Goal: Task Accomplishment & Management: Manage account settings

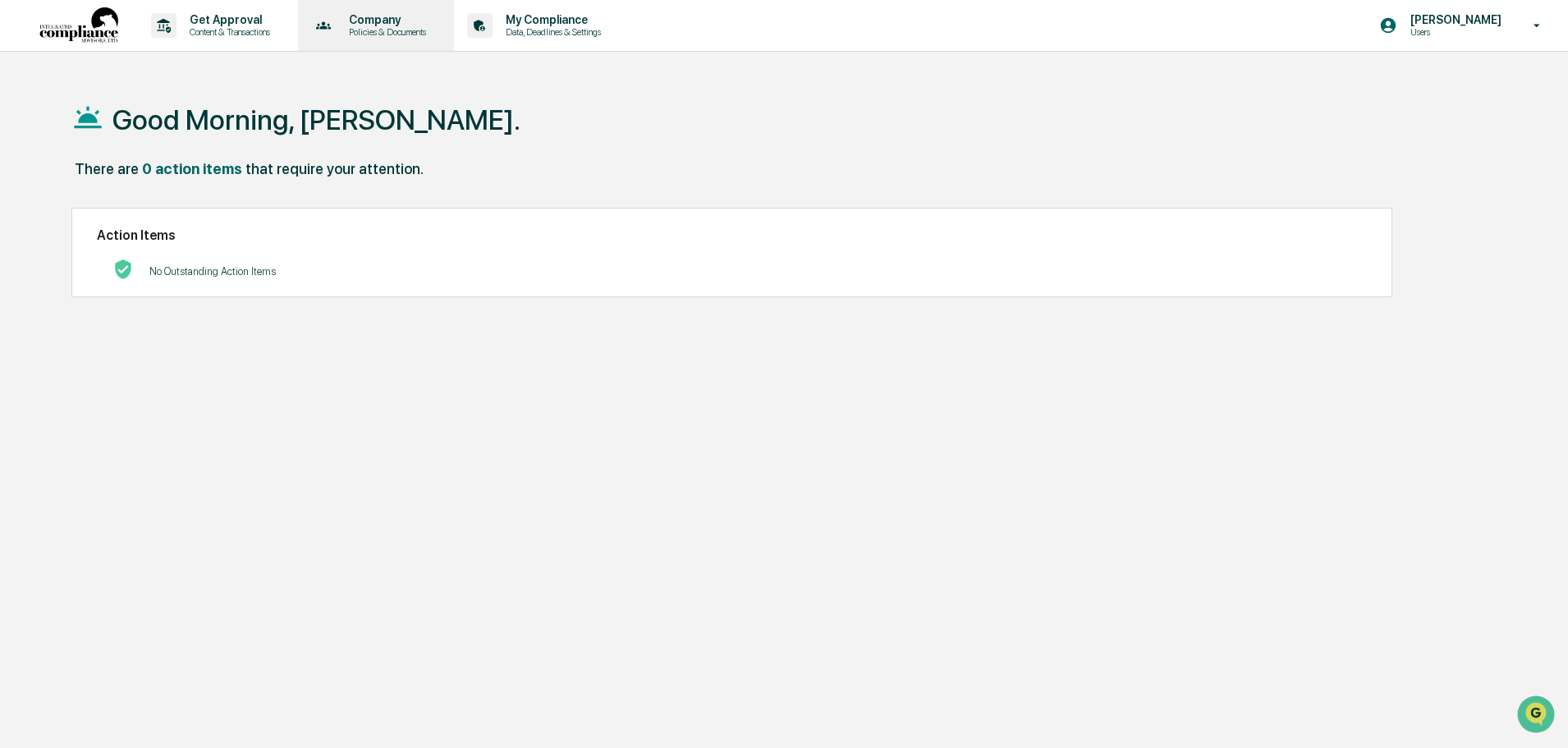
click at [385, 20] on p "Company" at bounding box center [385, 19] width 99 height 13
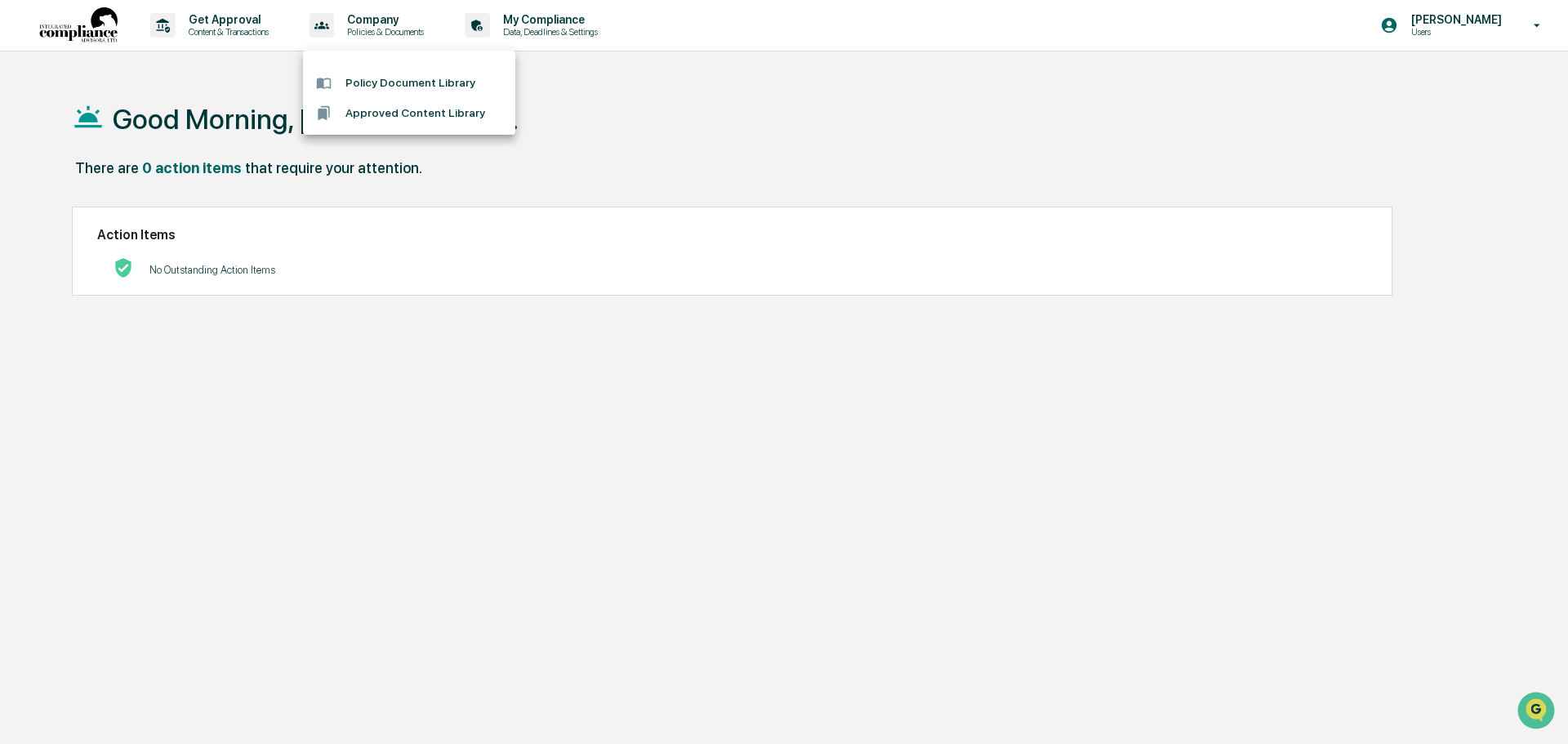
click at [1536, 22] on div at bounding box center [784, 372] width 1568 height 744
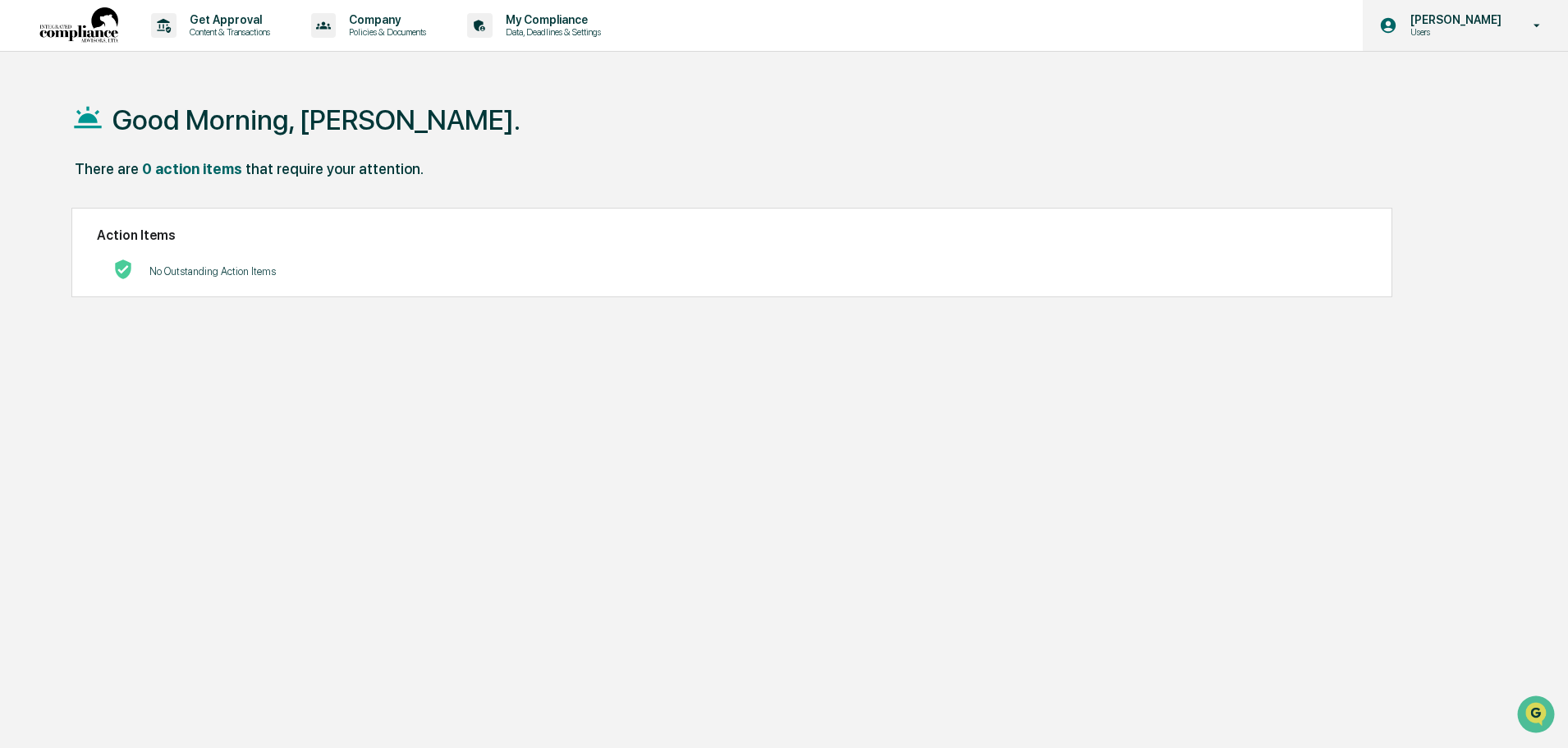
click at [1534, 22] on icon at bounding box center [1537, 26] width 29 height 15
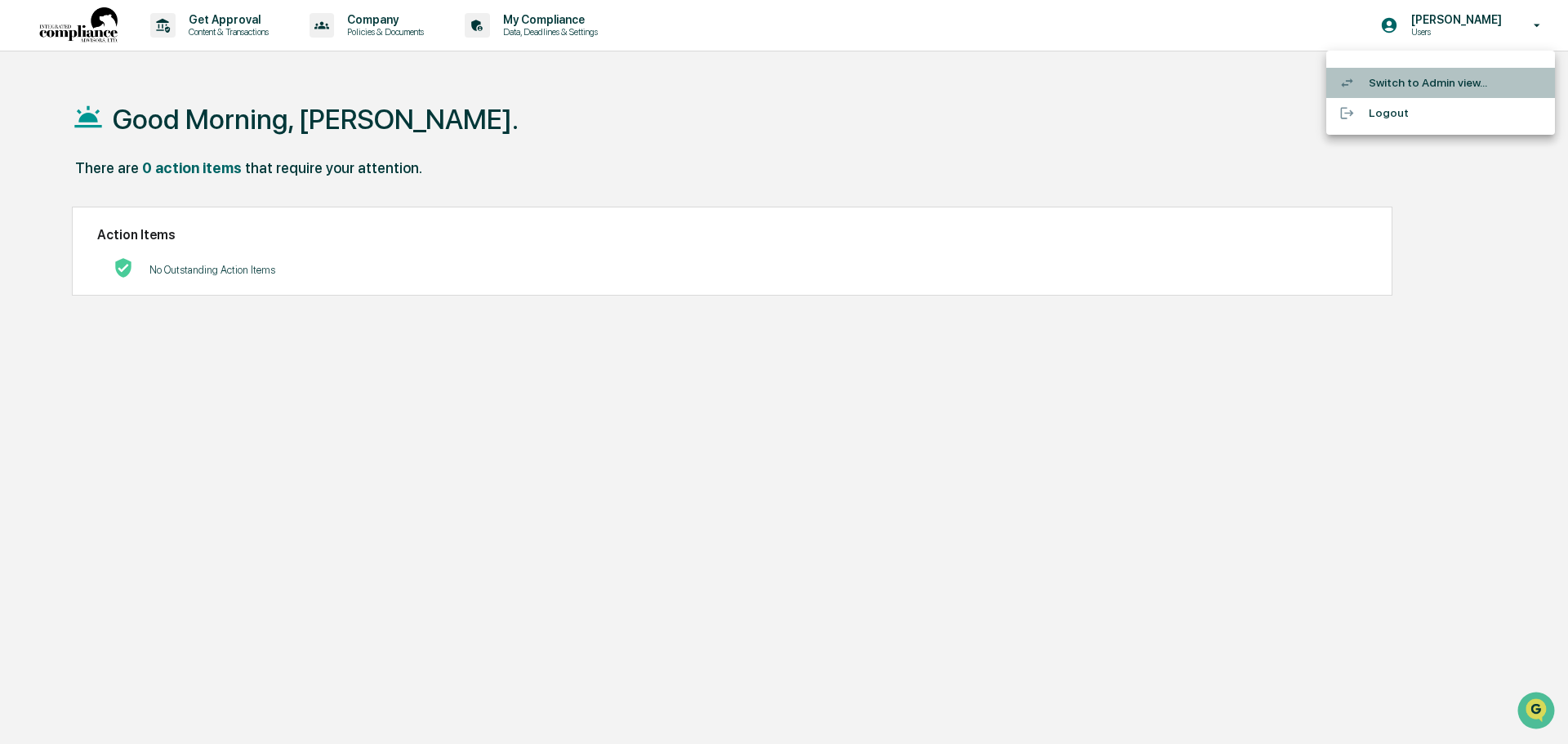
click at [1416, 82] on li "Switch to Admin view..." at bounding box center [1440, 83] width 229 height 31
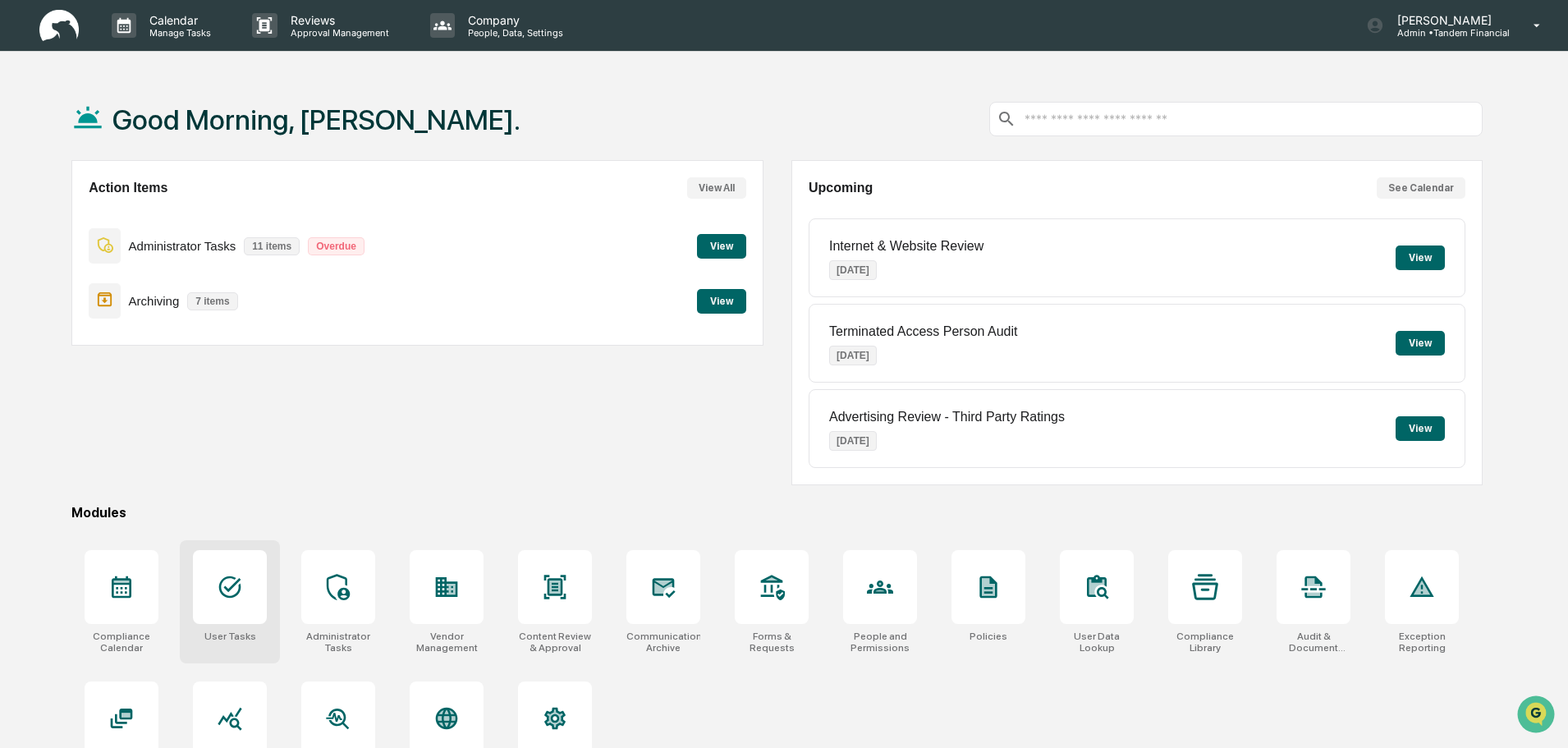
click at [228, 589] on icon at bounding box center [230, 587] width 22 height 22
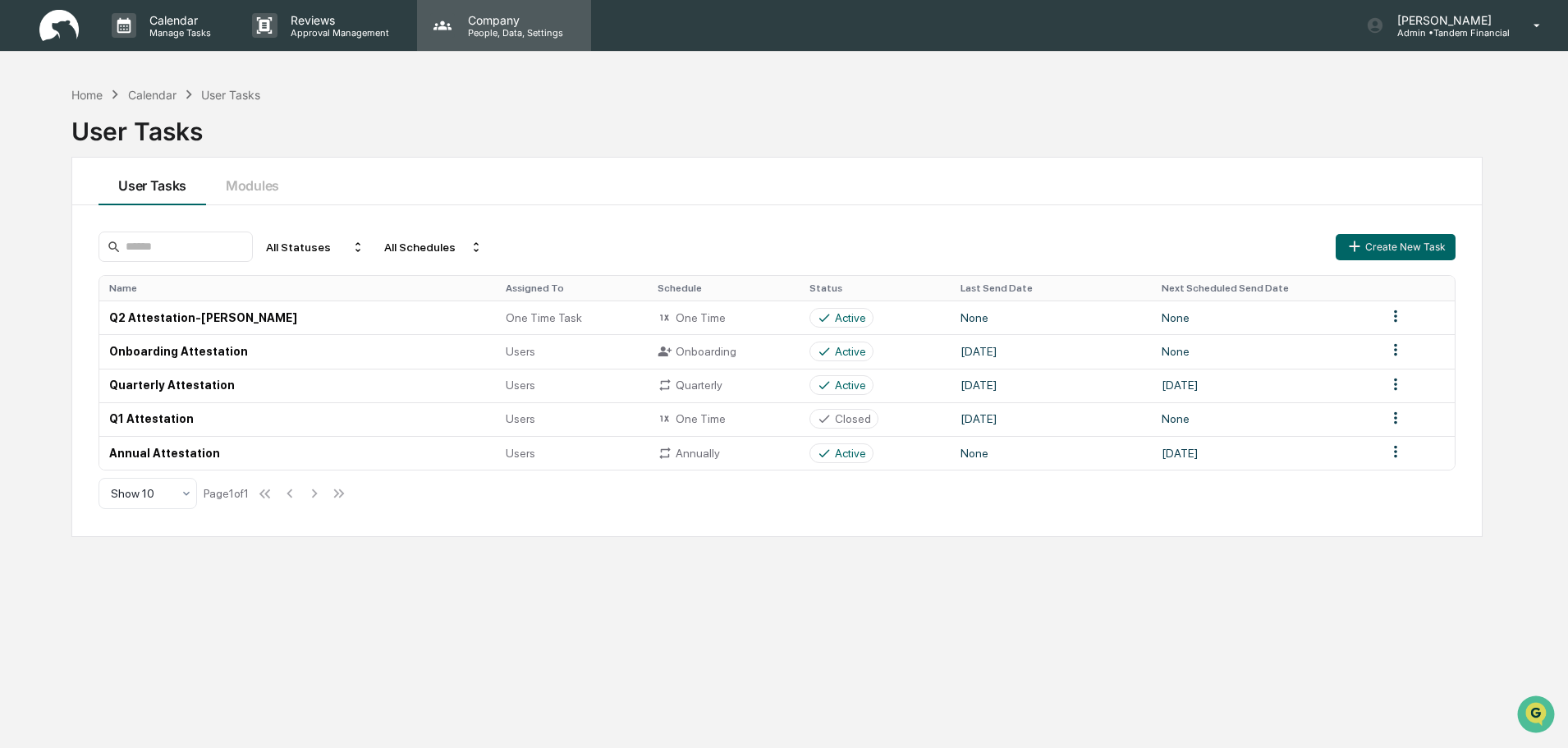
click at [497, 24] on p "Company" at bounding box center [513, 20] width 117 height 14
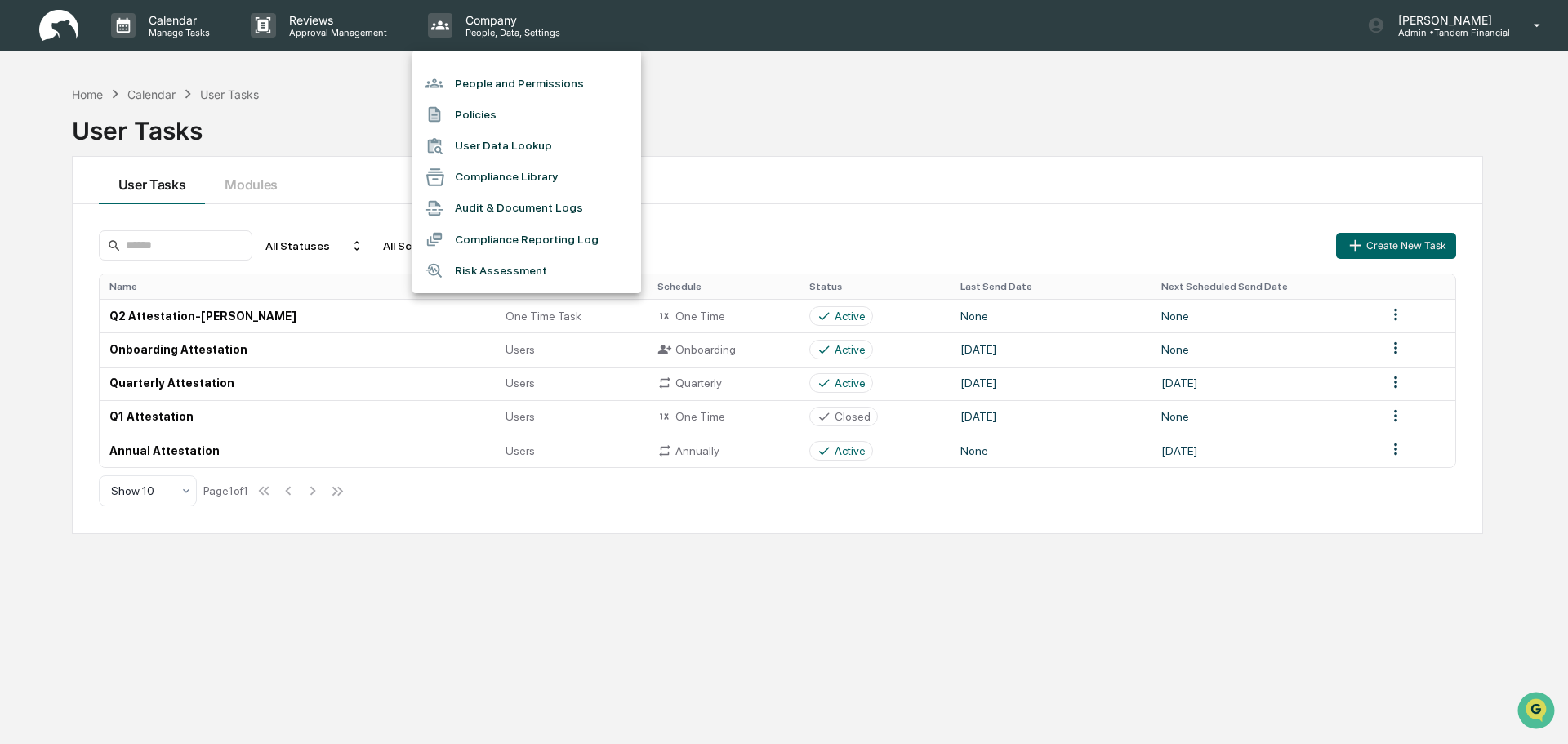
click at [517, 81] on li "People and Permissions" at bounding box center [526, 83] width 229 height 31
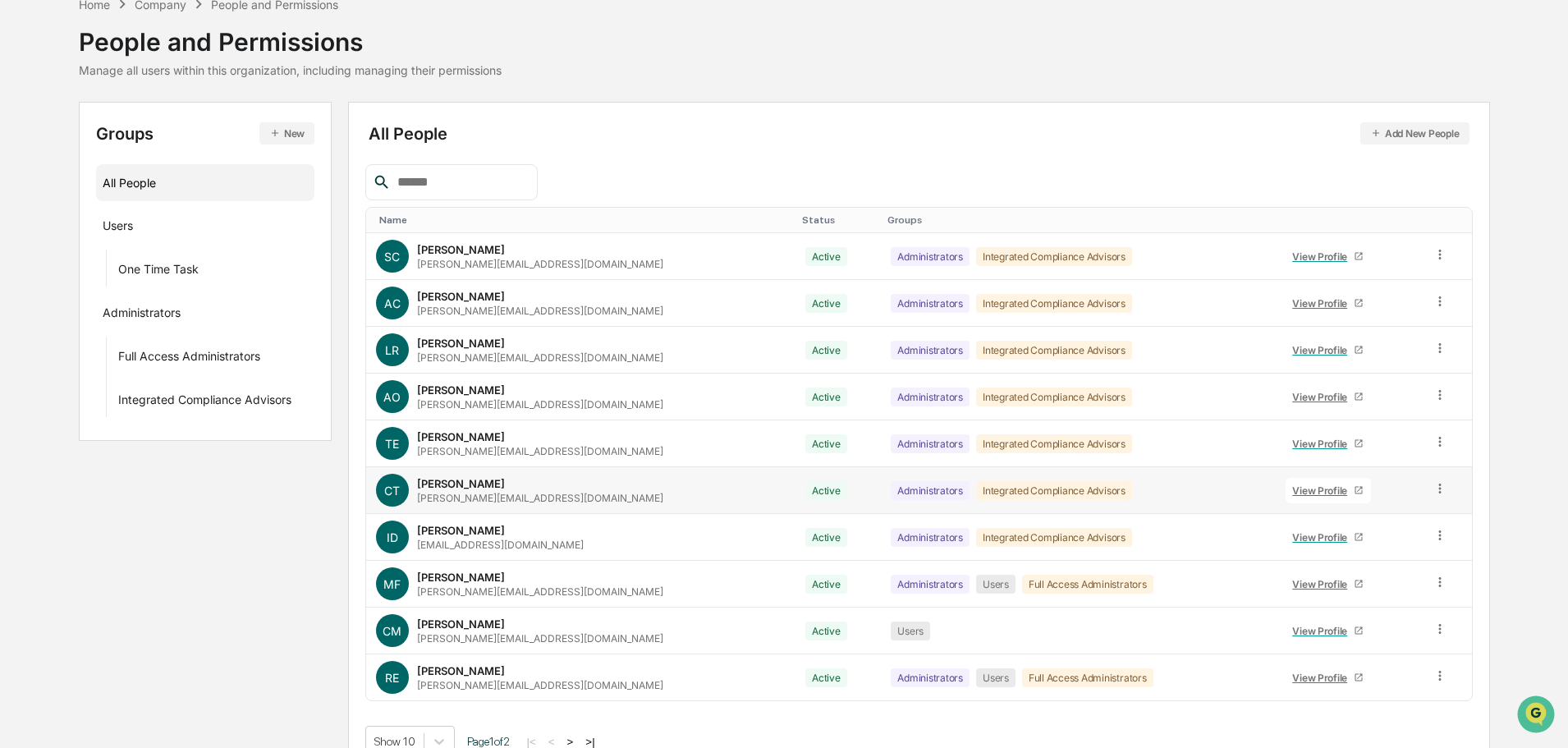
scroll to position [109, 0]
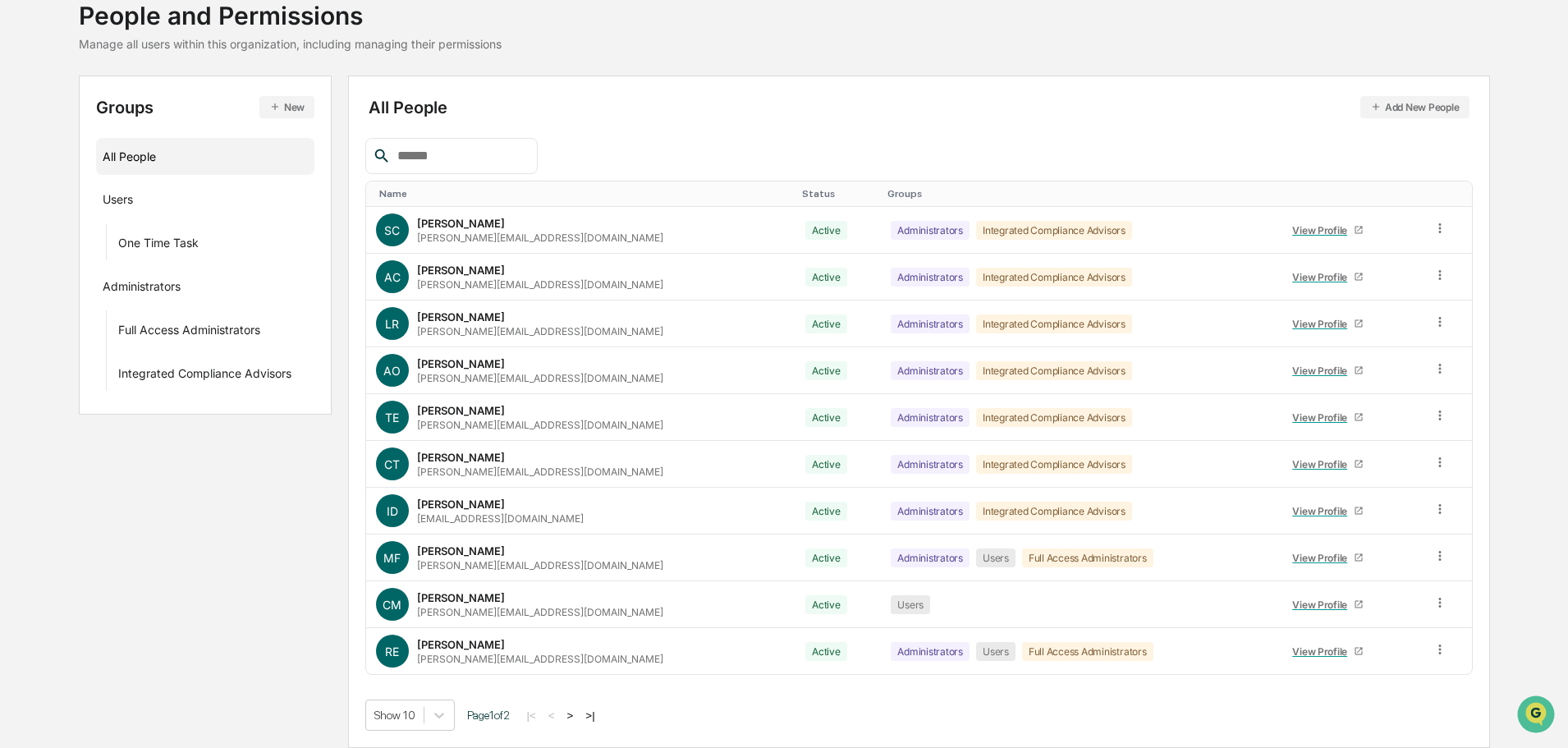
click at [578, 712] on button ">" at bounding box center [570, 715] width 16 height 14
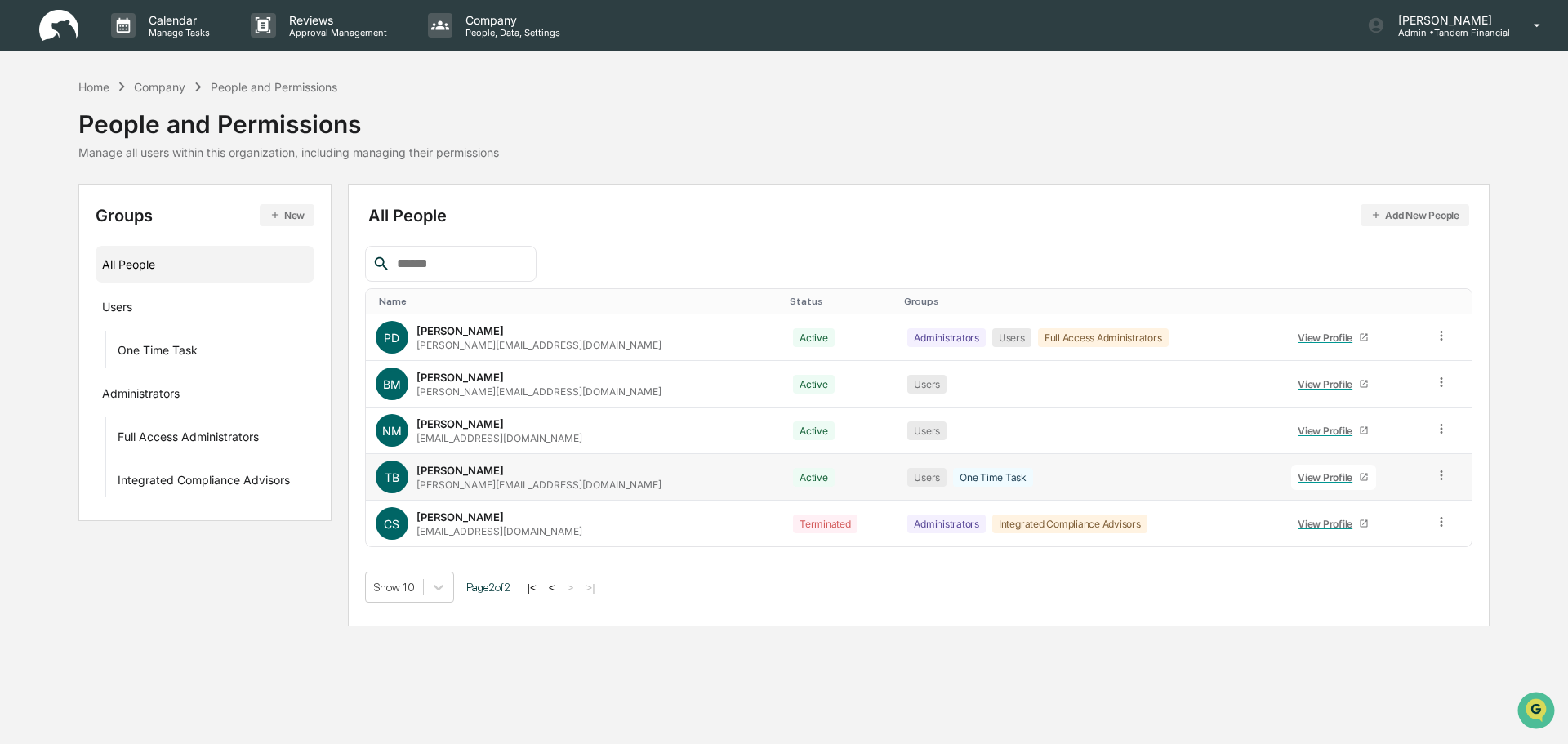
click at [1437, 475] on icon at bounding box center [1442, 475] width 15 height 15
click at [139, 348] on div "One Time Task" at bounding box center [158, 353] width 80 height 19
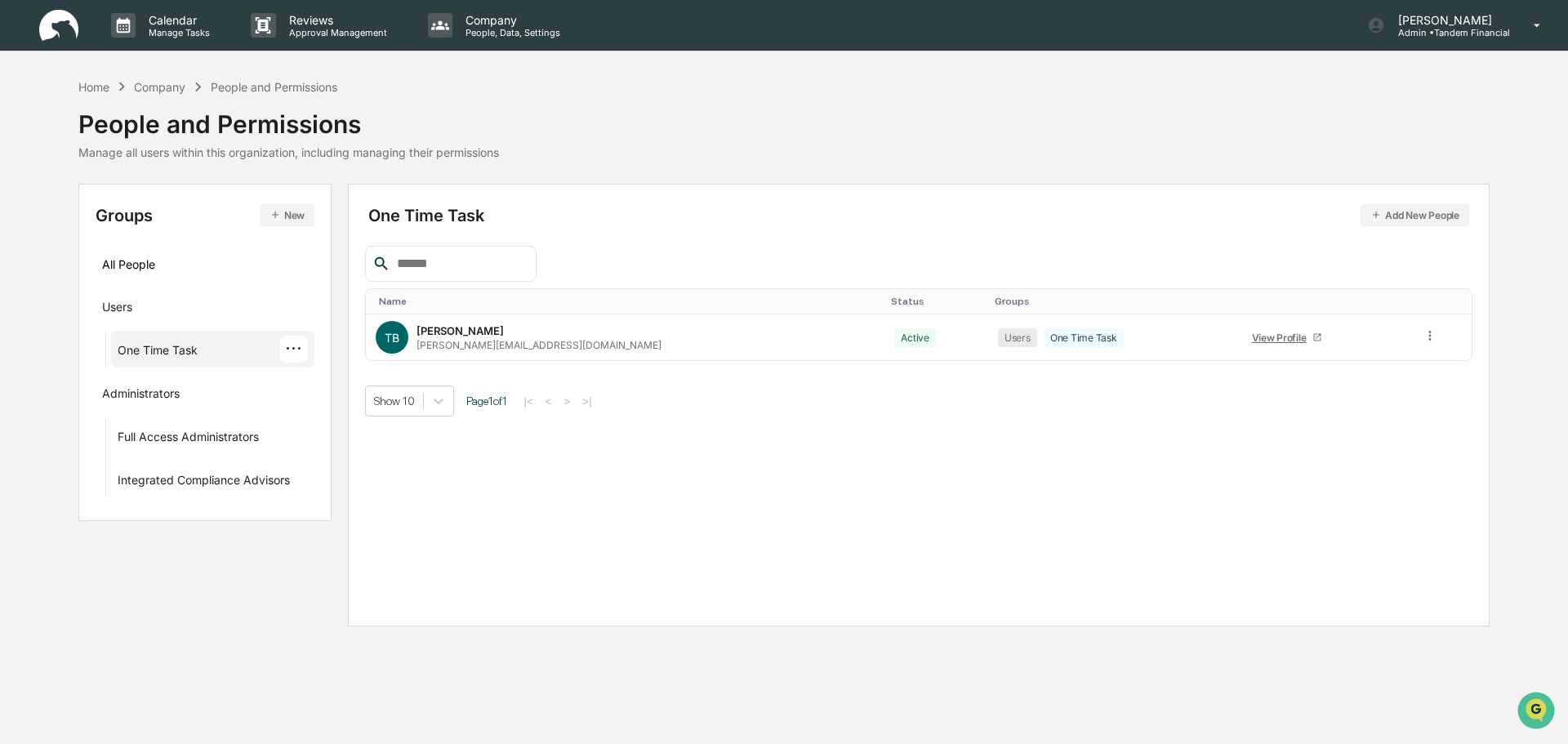
click at [297, 343] on div "···" at bounding box center [293, 349] width 29 height 27
drag, startPoint x: 662, startPoint y: 389, endPoint x: 814, endPoint y: 364, distance: 154.0
click at [679, 385] on div "Name Status Groups TB Thomas Brown thomas@tandem-financial.com Active Users One…" at bounding box center [919, 330] width 1108 height 170
click at [1252, 336] on div "View Profile" at bounding box center [1282, 337] width 61 height 12
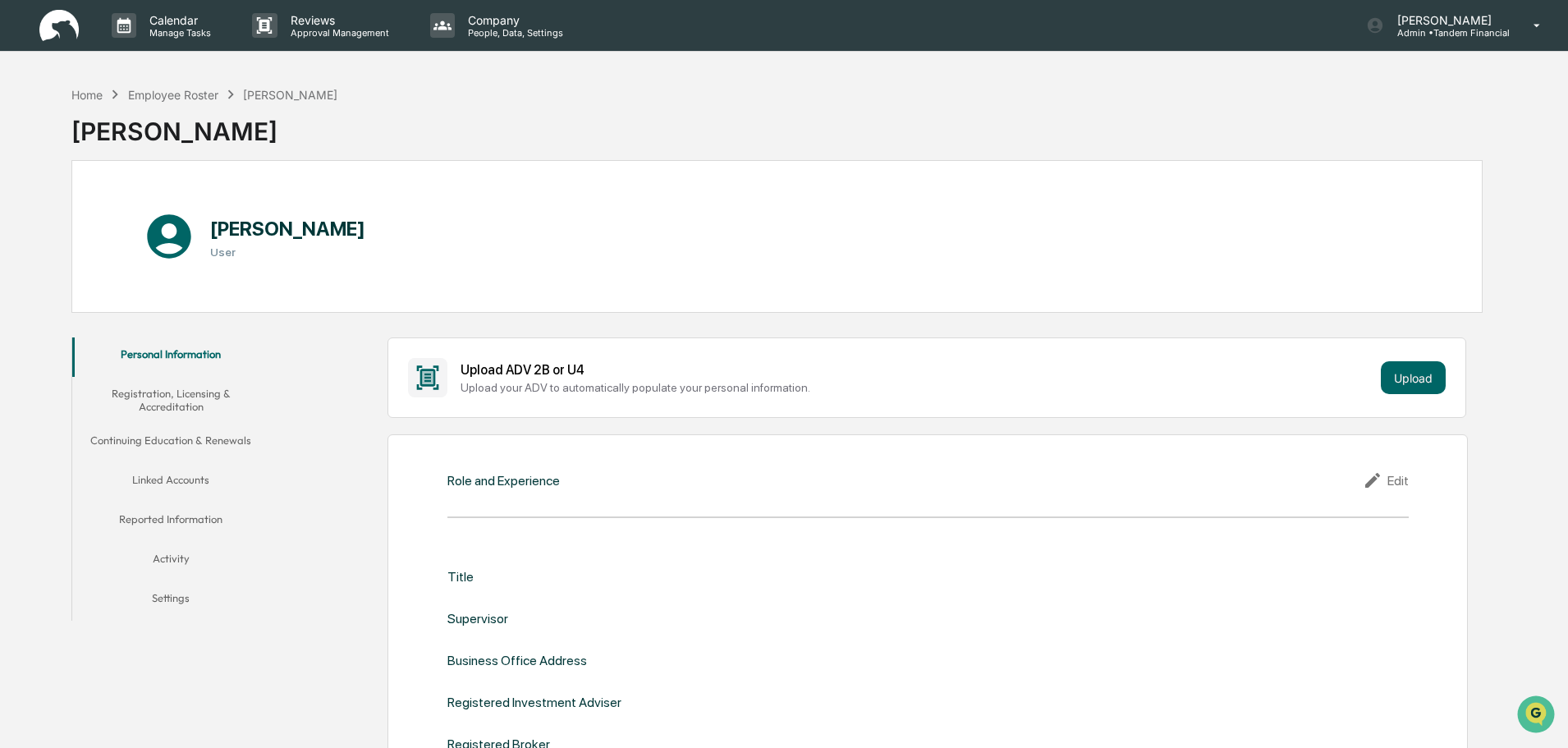
click at [180, 473] on button "Linked Accounts" at bounding box center [170, 482] width 197 height 39
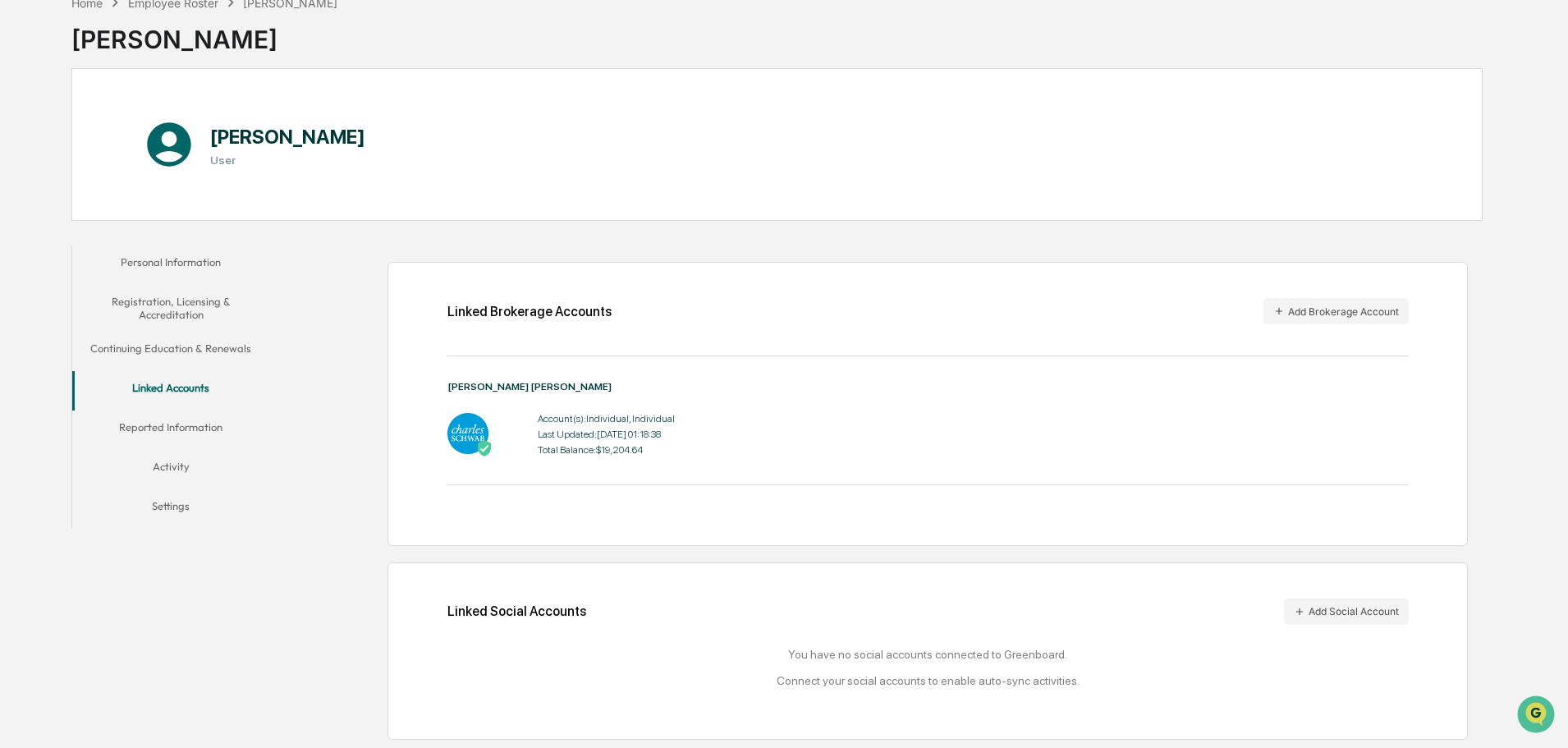
scroll to position [78, 0]
